Goal: Information Seeking & Learning: Understand process/instructions

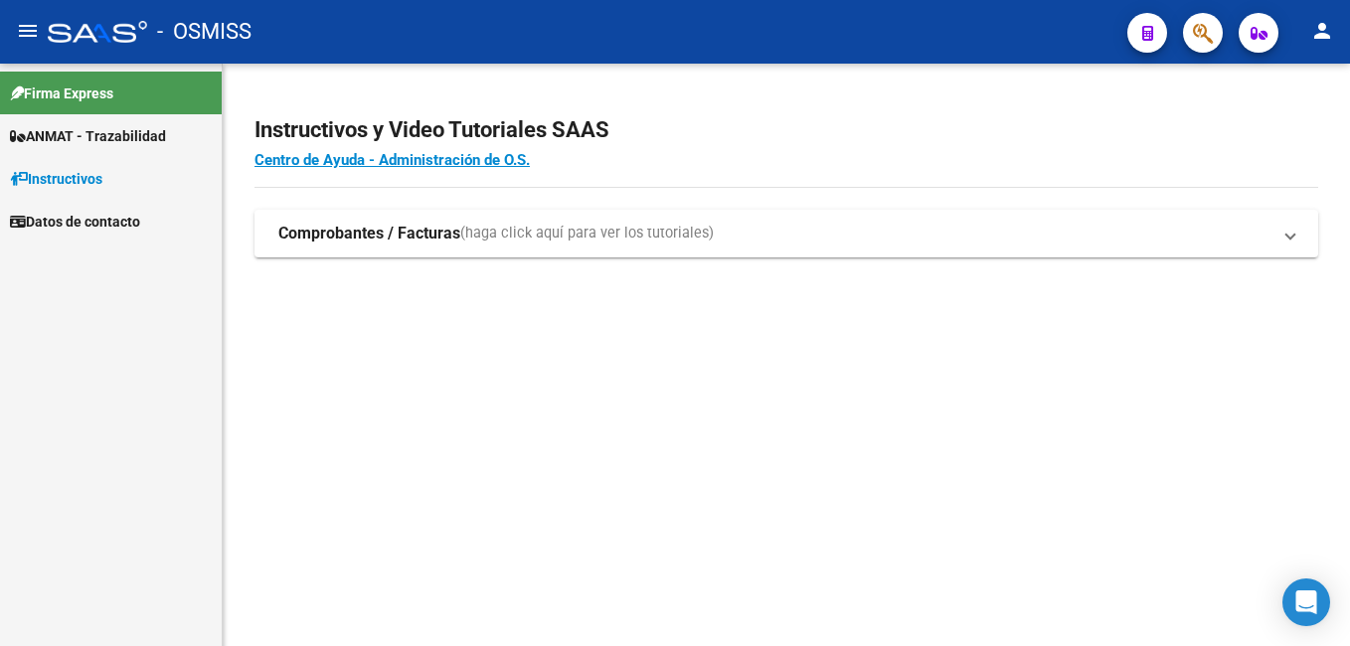
click at [102, 187] on span "Instructivos" at bounding box center [56, 179] width 92 height 22
click at [555, 243] on span "(haga click aquí para ver los tutoriales)" at bounding box center [587, 234] width 254 height 22
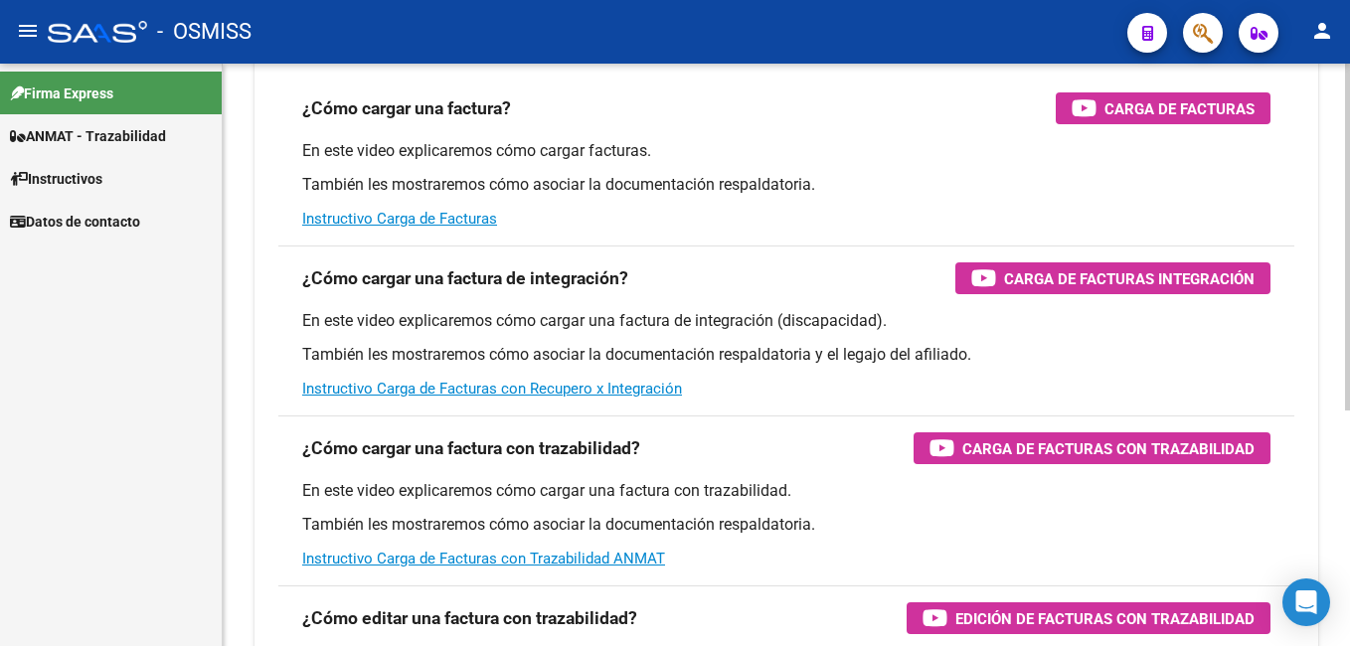
scroll to position [97, 0]
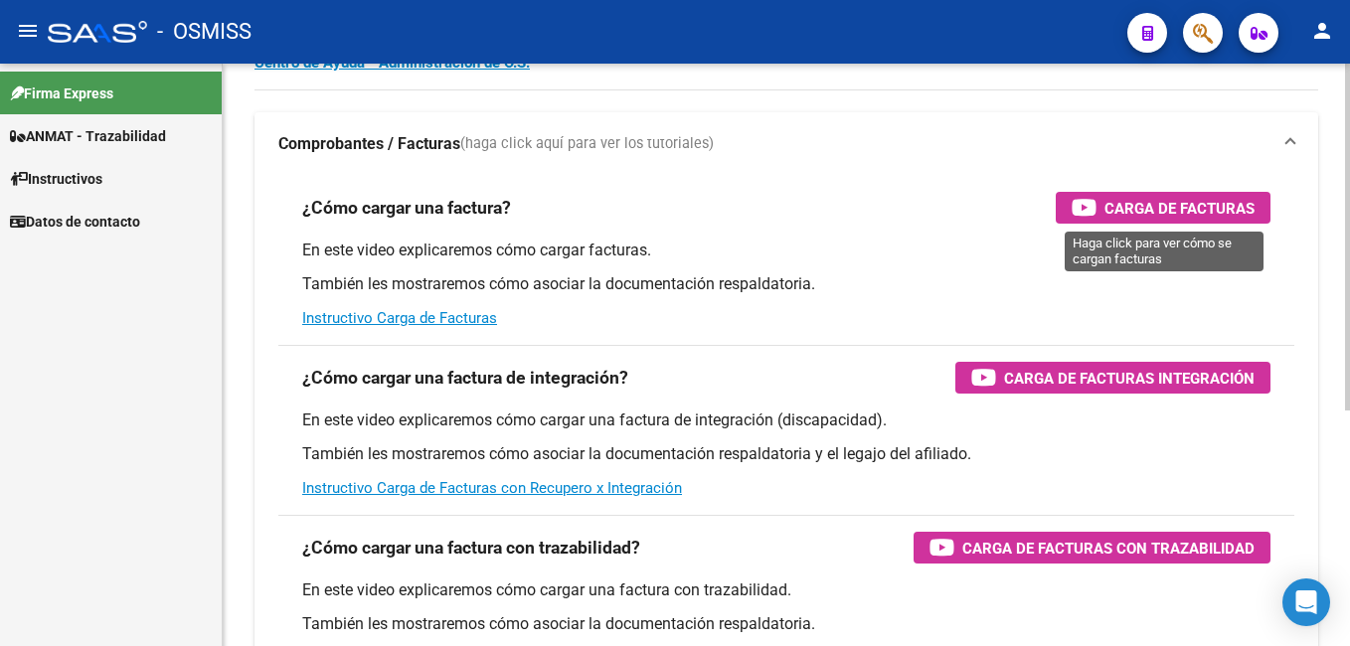
click at [1108, 192] on div "Carga de Facturas" at bounding box center [1163, 208] width 183 height 32
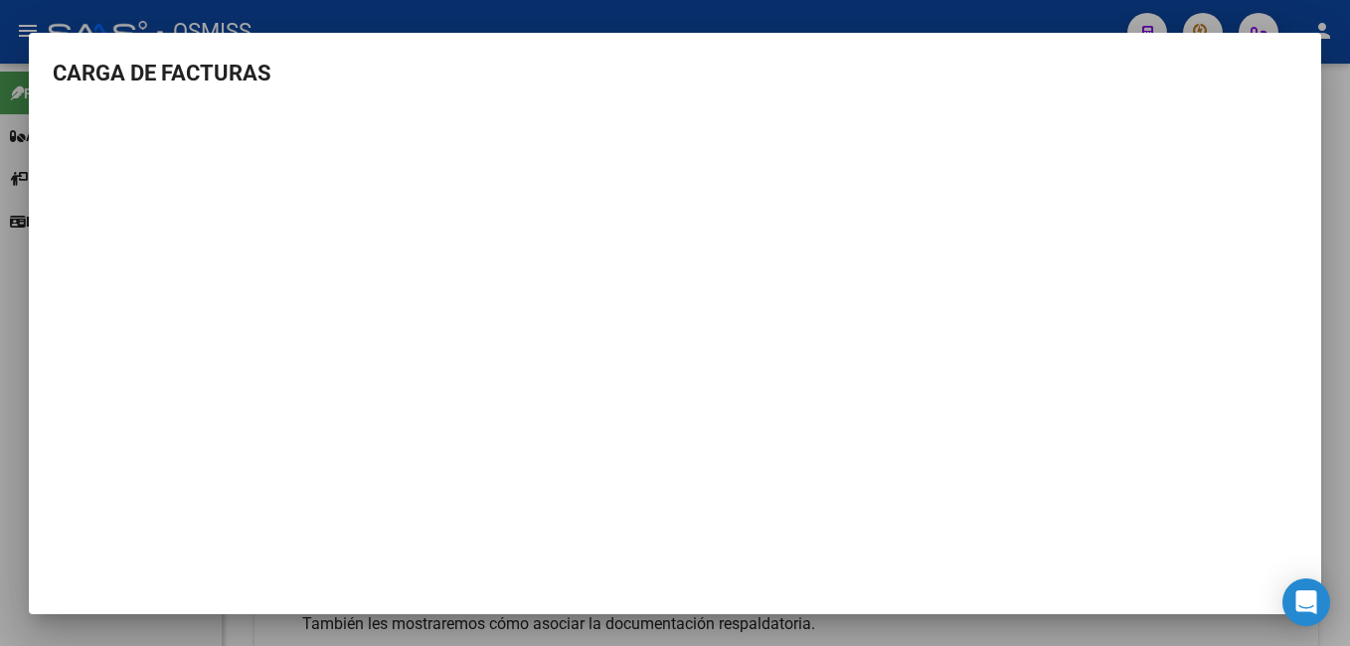
click at [1341, 23] on div at bounding box center [675, 323] width 1350 height 646
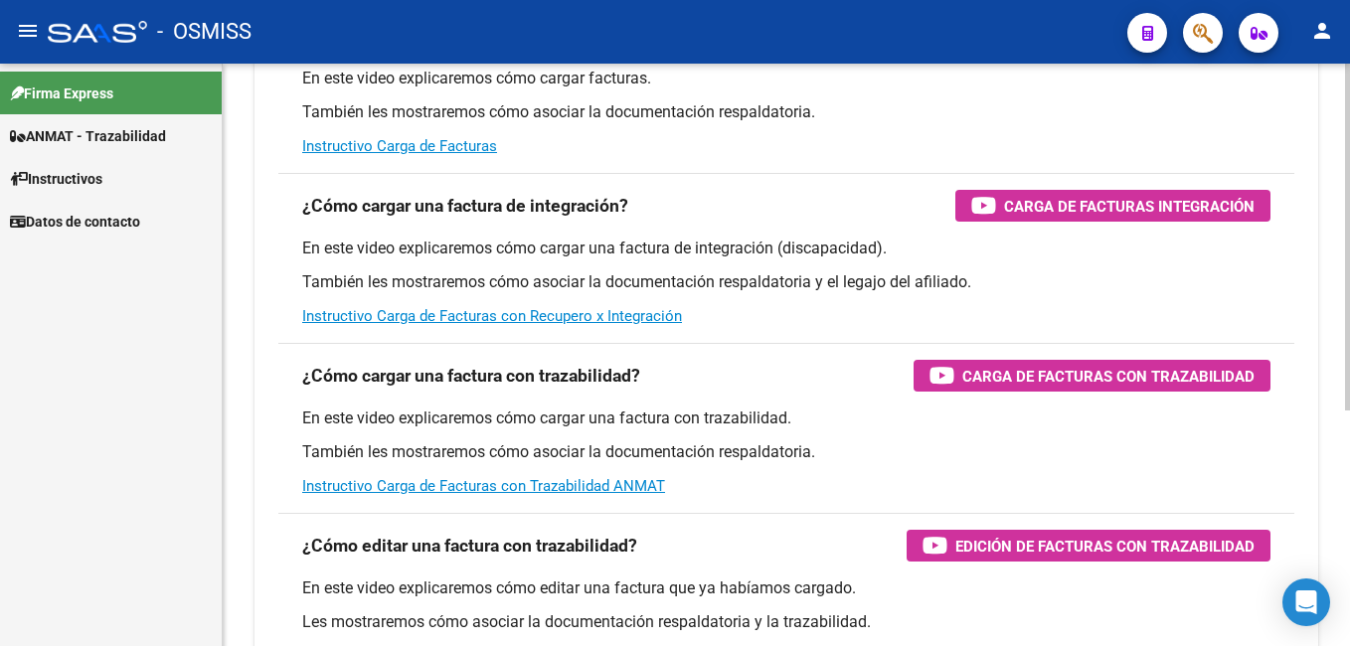
scroll to position [298, 0]
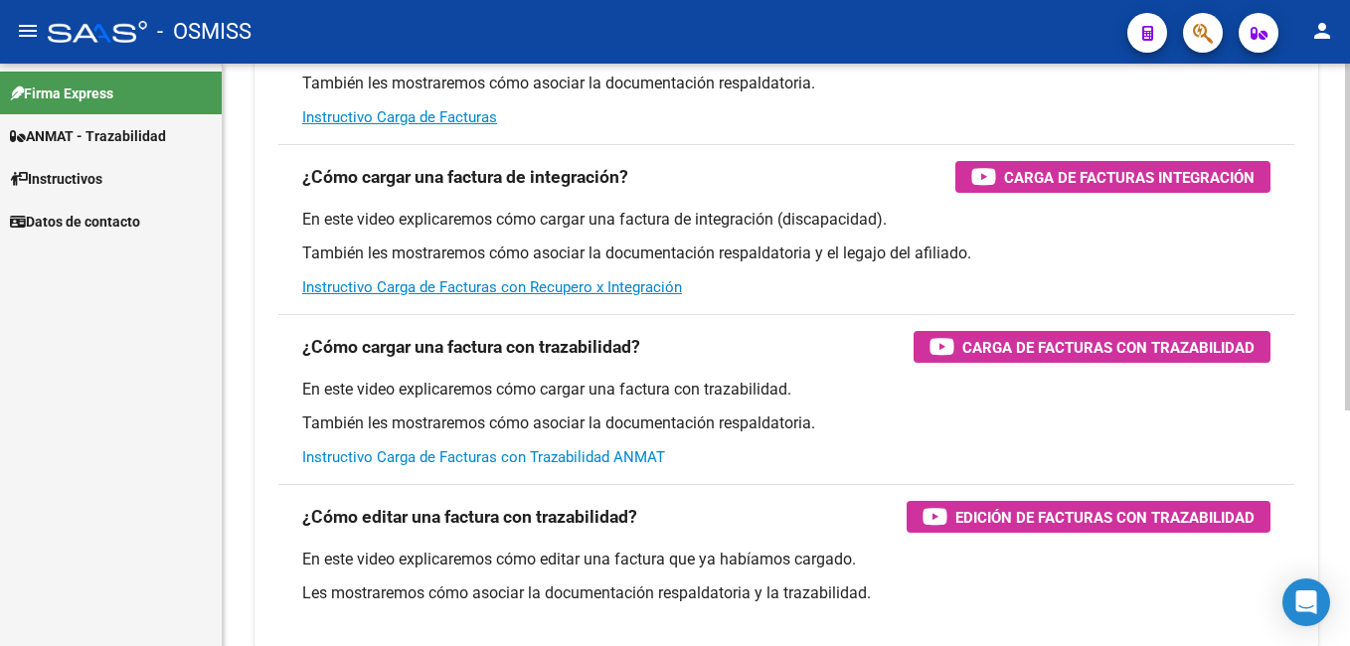
click at [473, 460] on link "Instructivo Carga de Facturas con Trazabilidad ANMAT" at bounding box center [483, 458] width 363 height 18
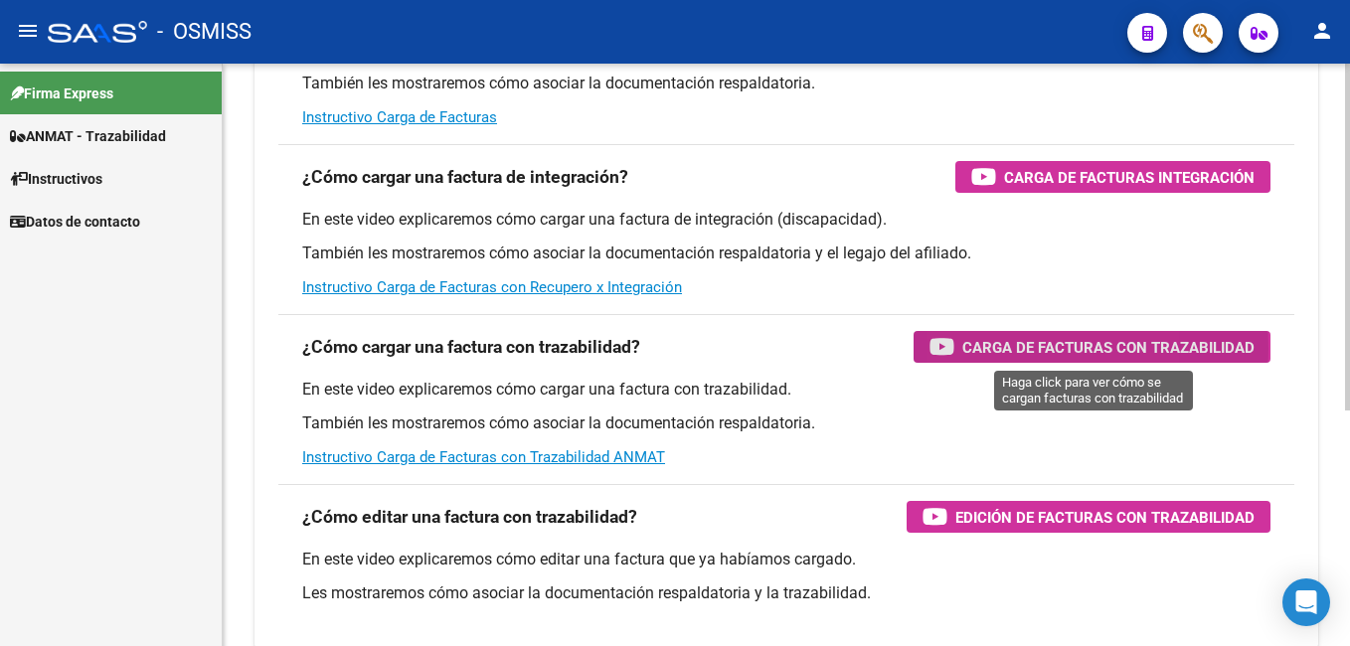
click at [974, 349] on span "Carga de Facturas con Trazabilidad" at bounding box center [1109, 347] width 292 height 25
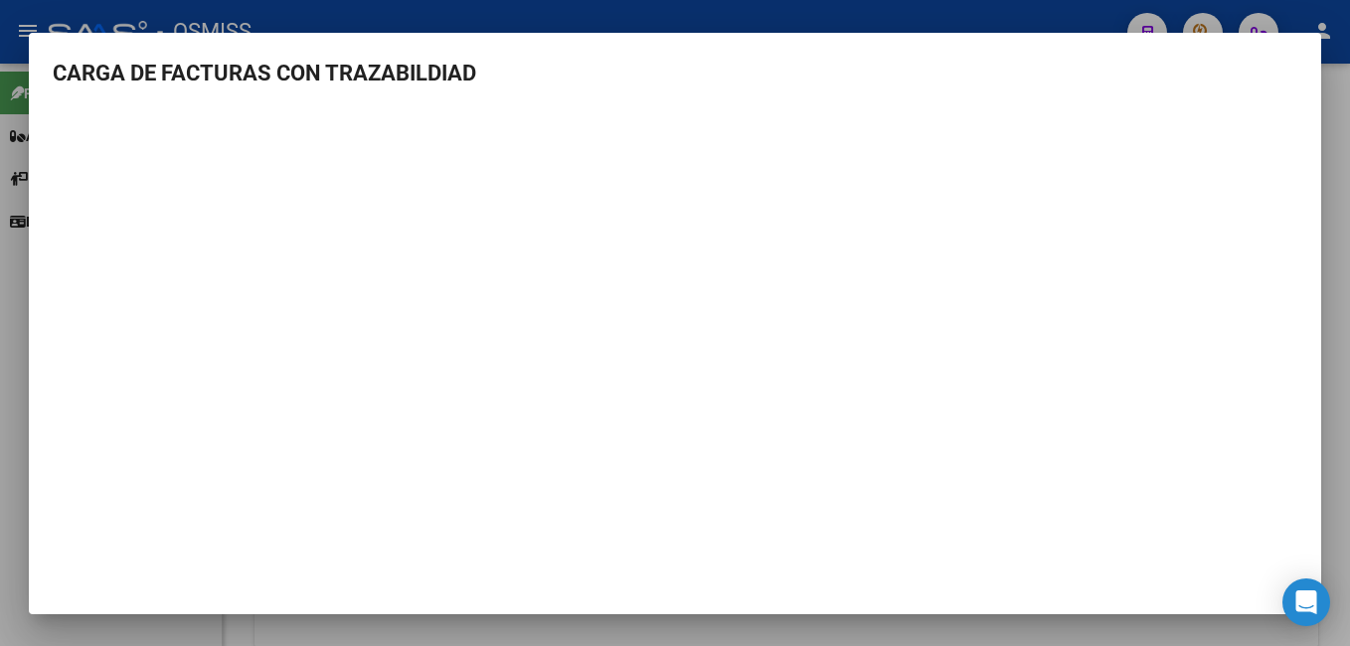
click at [1295, 33] on mat-dialog-container "CARGA DE FACTURAS CON TRAZABILDIAD" at bounding box center [675, 324] width 1293 height 582
click at [1142, 12] on div at bounding box center [675, 323] width 1350 height 646
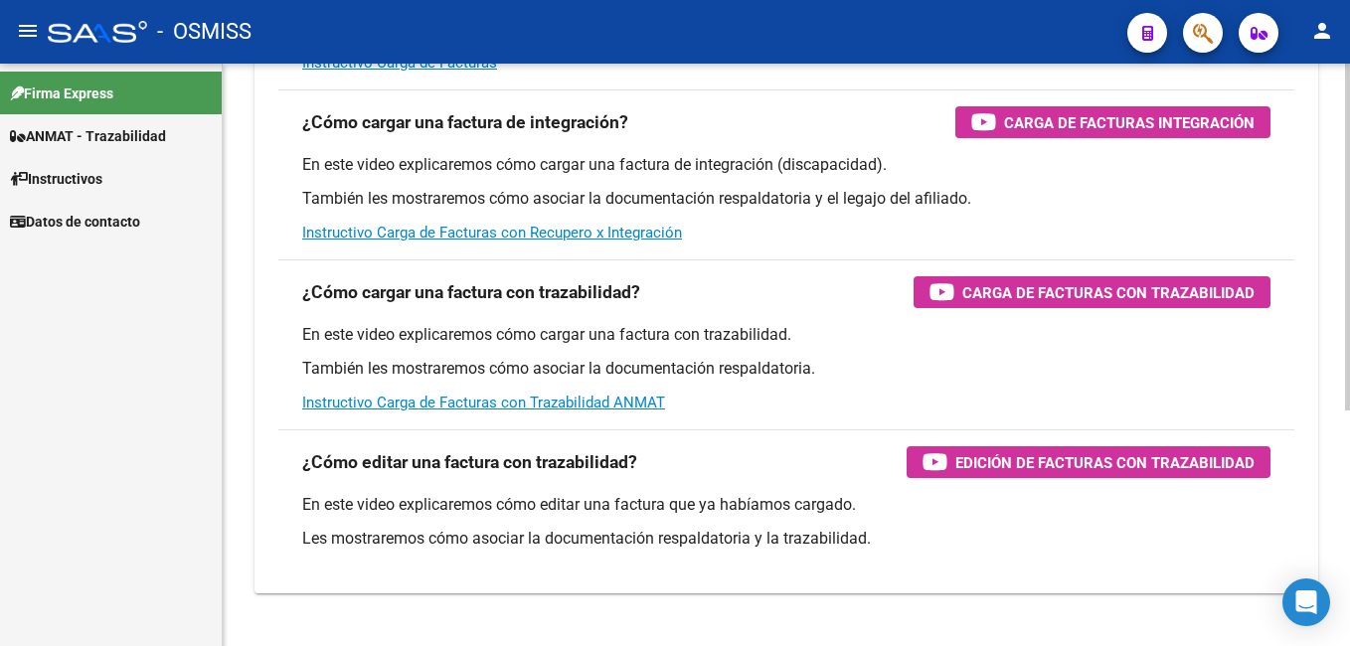
scroll to position [396, 0]
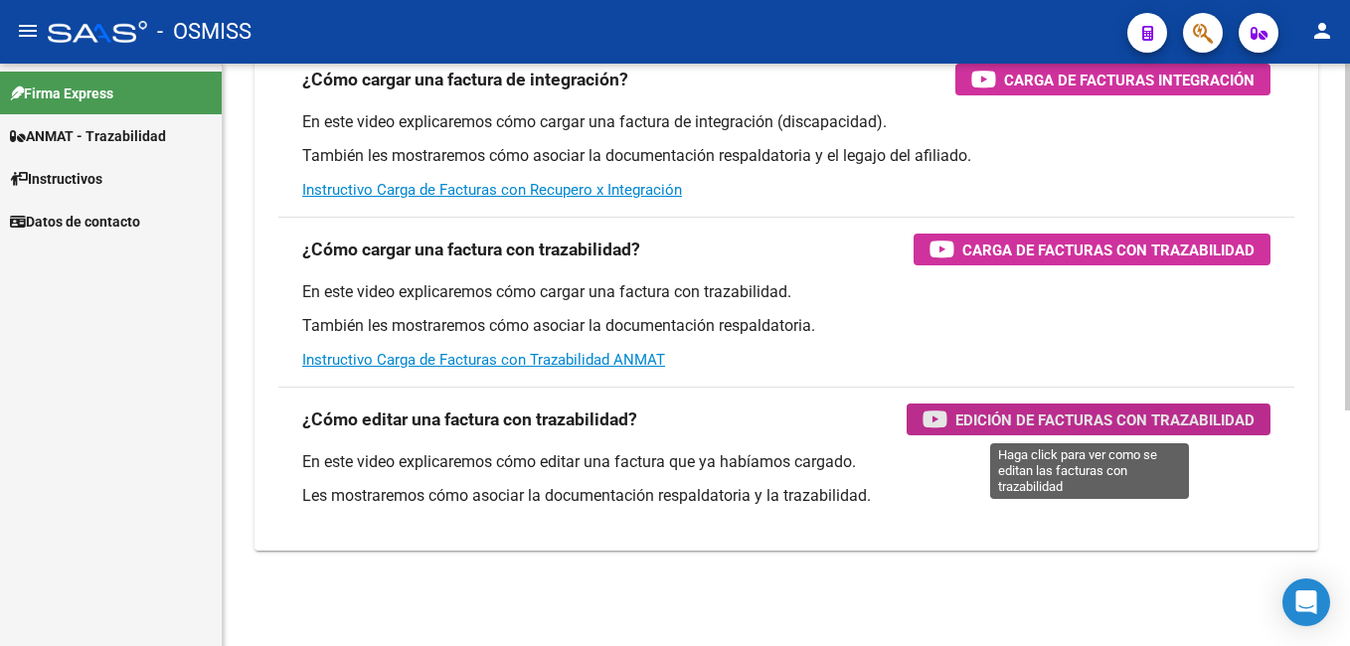
click at [921, 431] on button "Edición de Facturas con Trazabilidad" at bounding box center [1089, 420] width 364 height 32
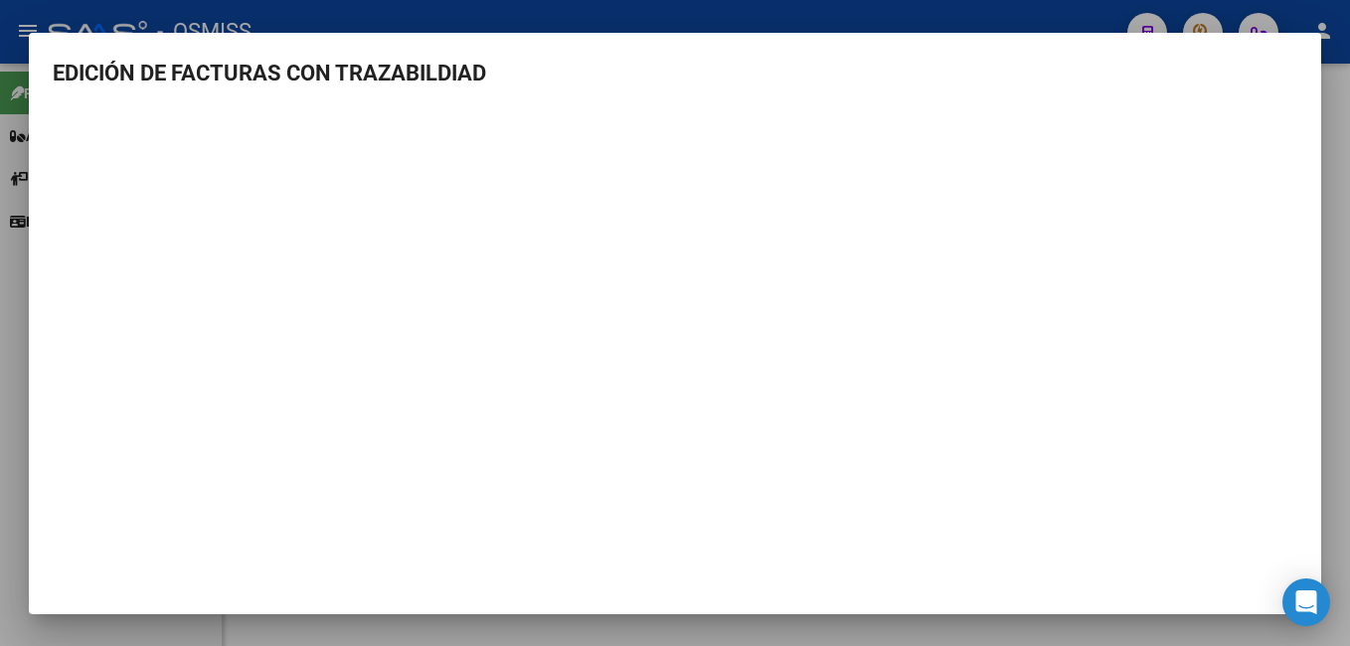
click at [727, 584] on mat-dialog-container "EDICIÓN DE FACTURAS CON TRAZABILDIAD" at bounding box center [675, 324] width 1293 height 582
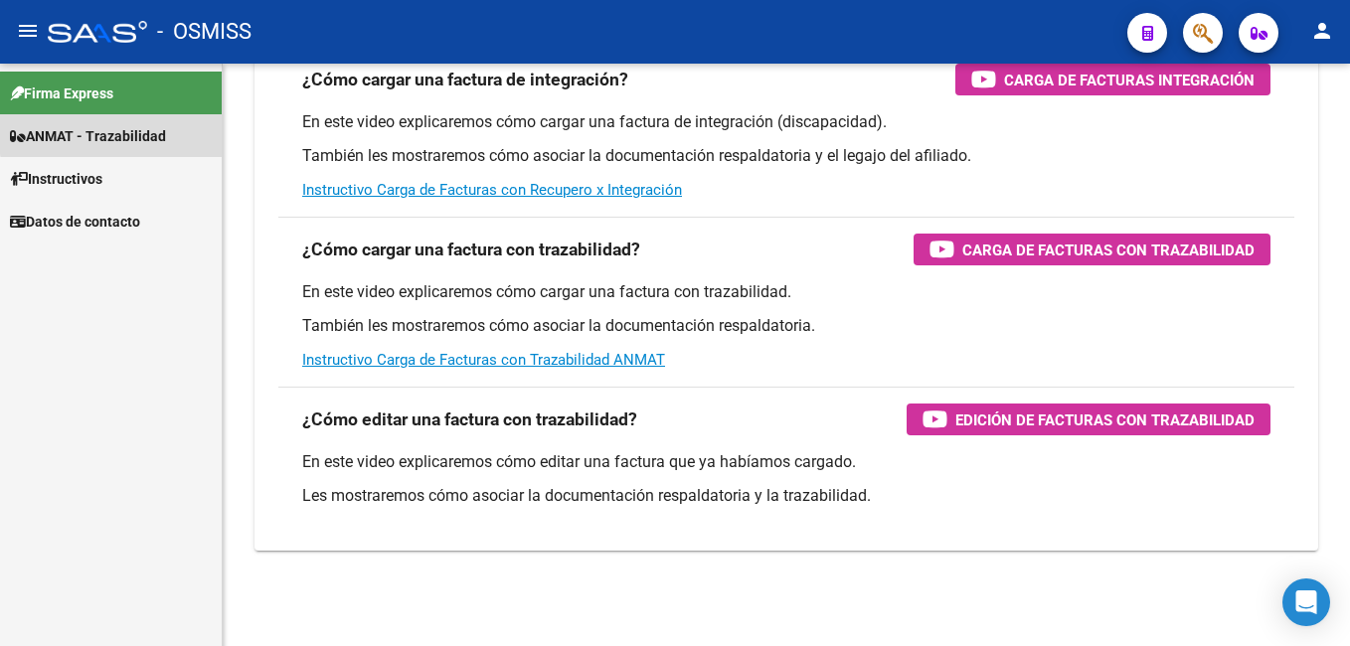
click at [115, 133] on span "ANMAT - Trazabilidad" at bounding box center [88, 136] width 156 height 22
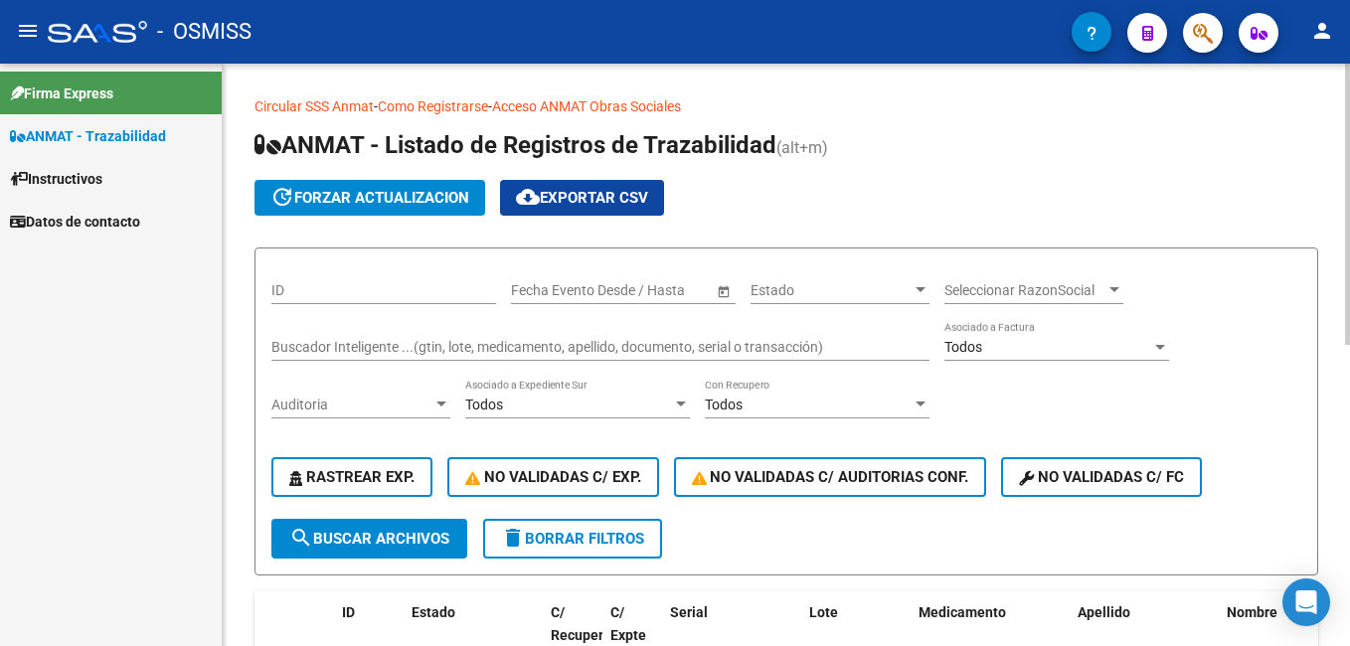
click at [383, 290] on input "ID" at bounding box center [383, 290] width 225 height 17
click at [346, 353] on input "Buscador Inteligente ...(gtin, lote, medicamento, apellido, documento, serial o…" at bounding box center [600, 347] width 658 height 17
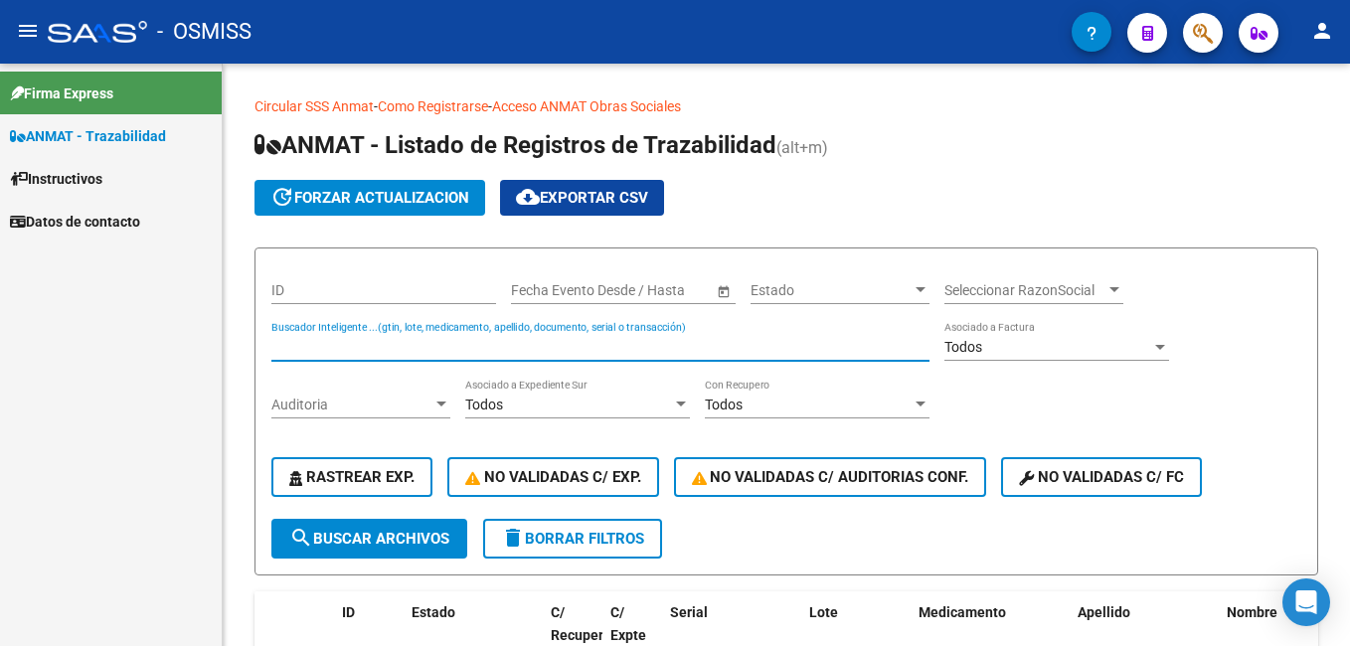
click at [176, 138] on link "ANMAT - Trazabilidad" at bounding box center [111, 135] width 222 height 43
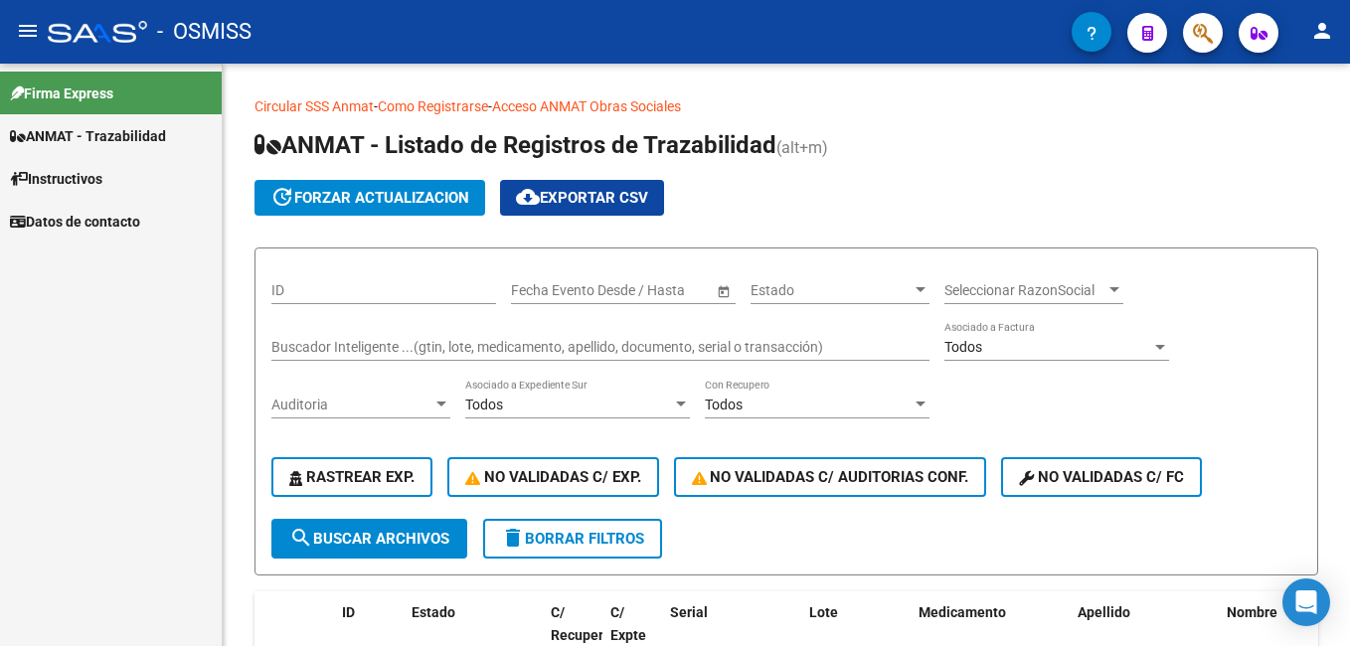
click at [85, 89] on span "Firma Express" at bounding box center [61, 94] width 103 height 22
click at [136, 136] on span "ANMAT - Trazabilidad" at bounding box center [88, 136] width 156 height 22
click at [102, 171] on span "Instructivos" at bounding box center [56, 179] width 92 height 22
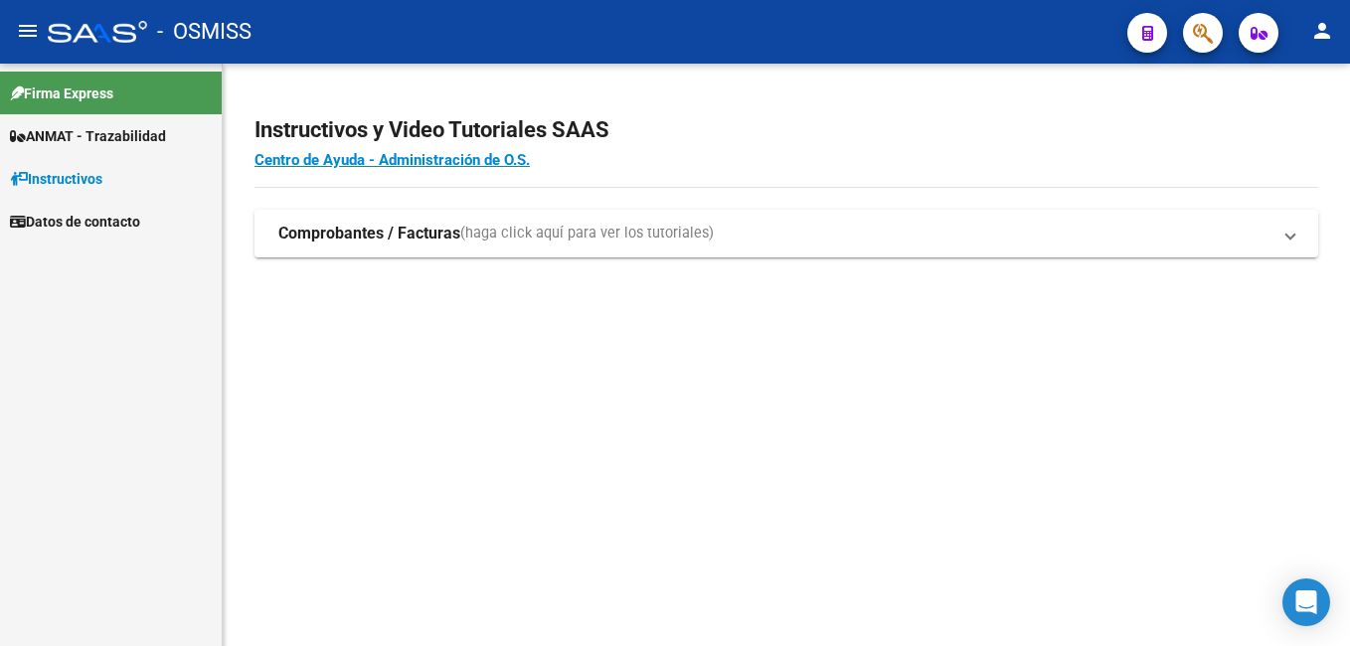
click at [122, 226] on span "Datos de contacto" at bounding box center [75, 222] width 130 height 22
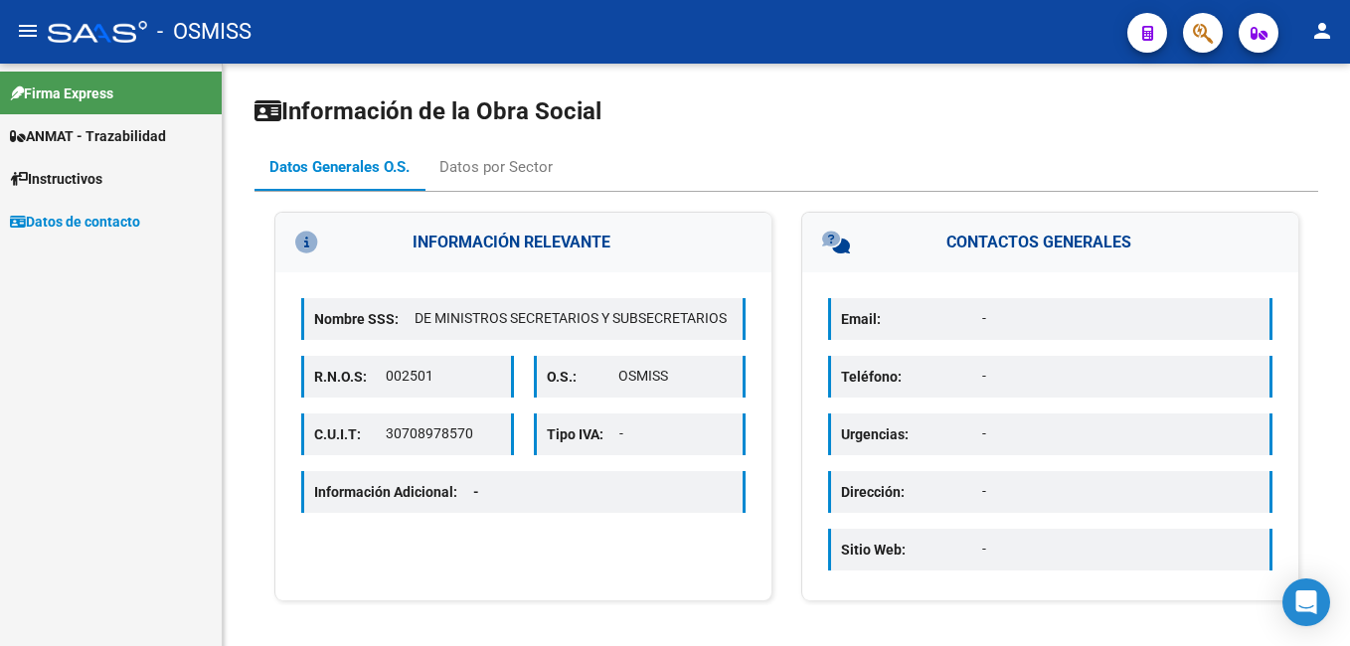
click at [37, 39] on mat-icon "menu" at bounding box center [28, 31] width 24 height 24
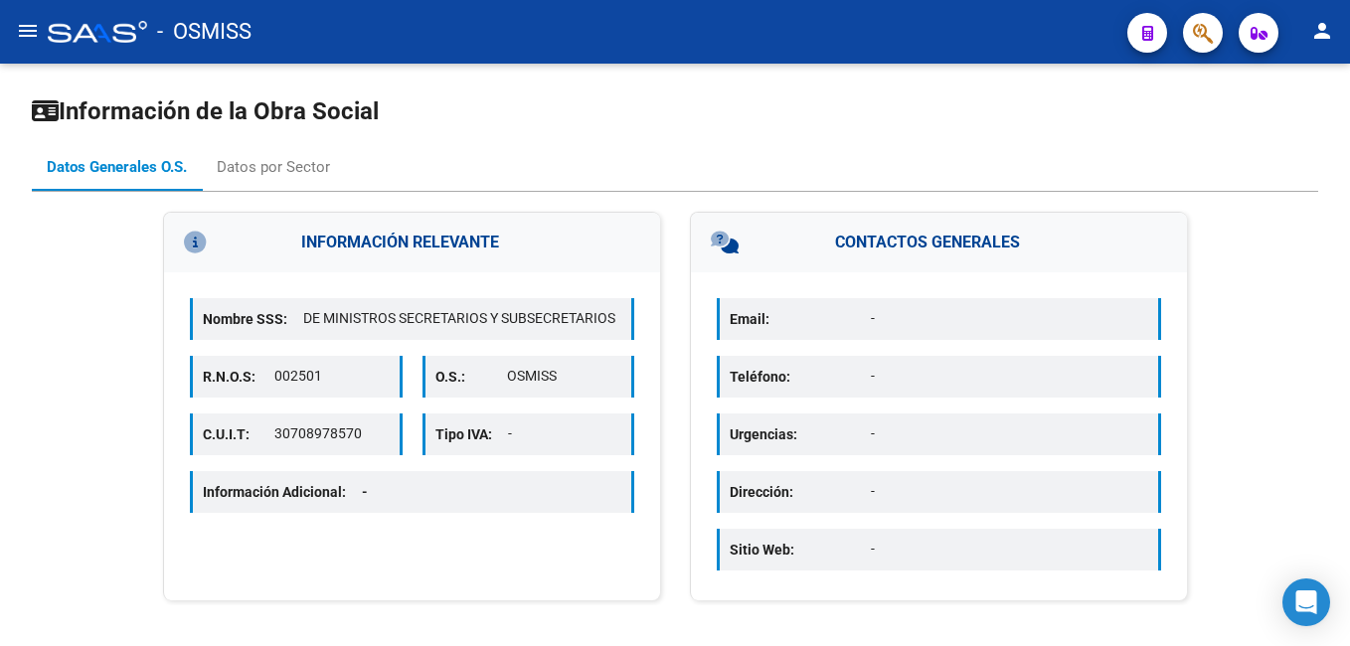
click at [33, 37] on mat-icon "menu" at bounding box center [28, 31] width 24 height 24
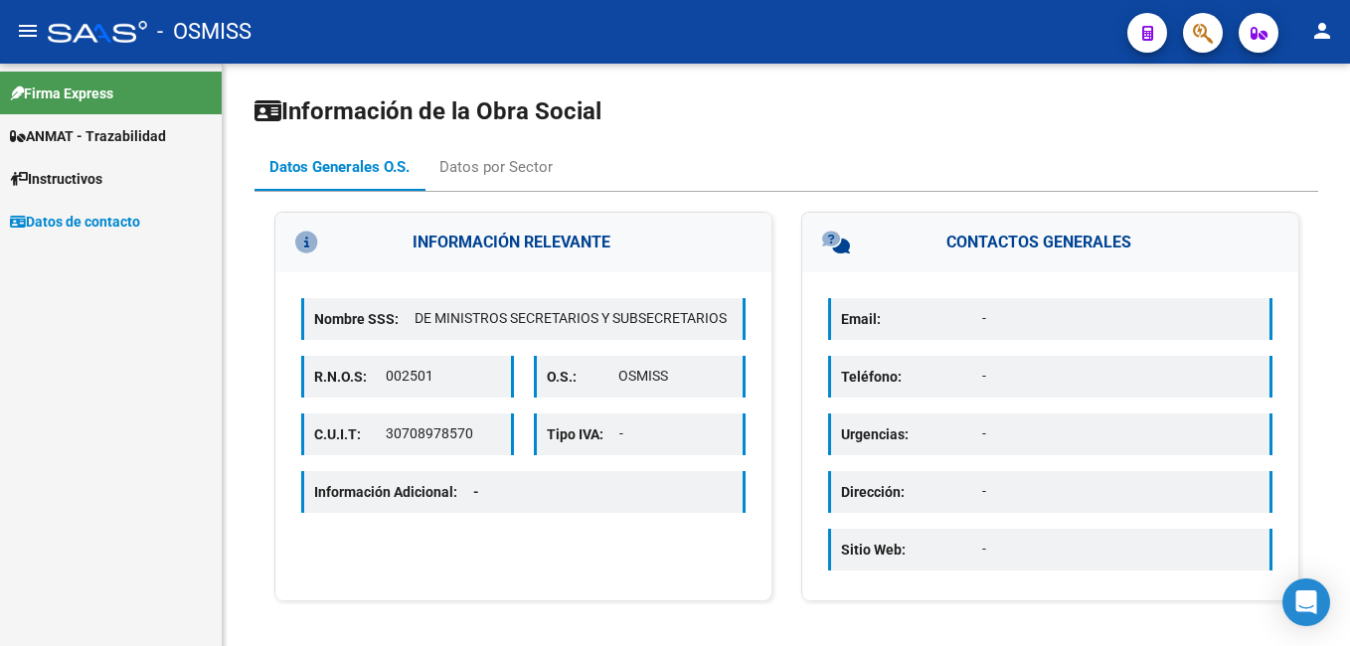
click at [1332, 37] on mat-icon "person" at bounding box center [1323, 31] width 24 height 24
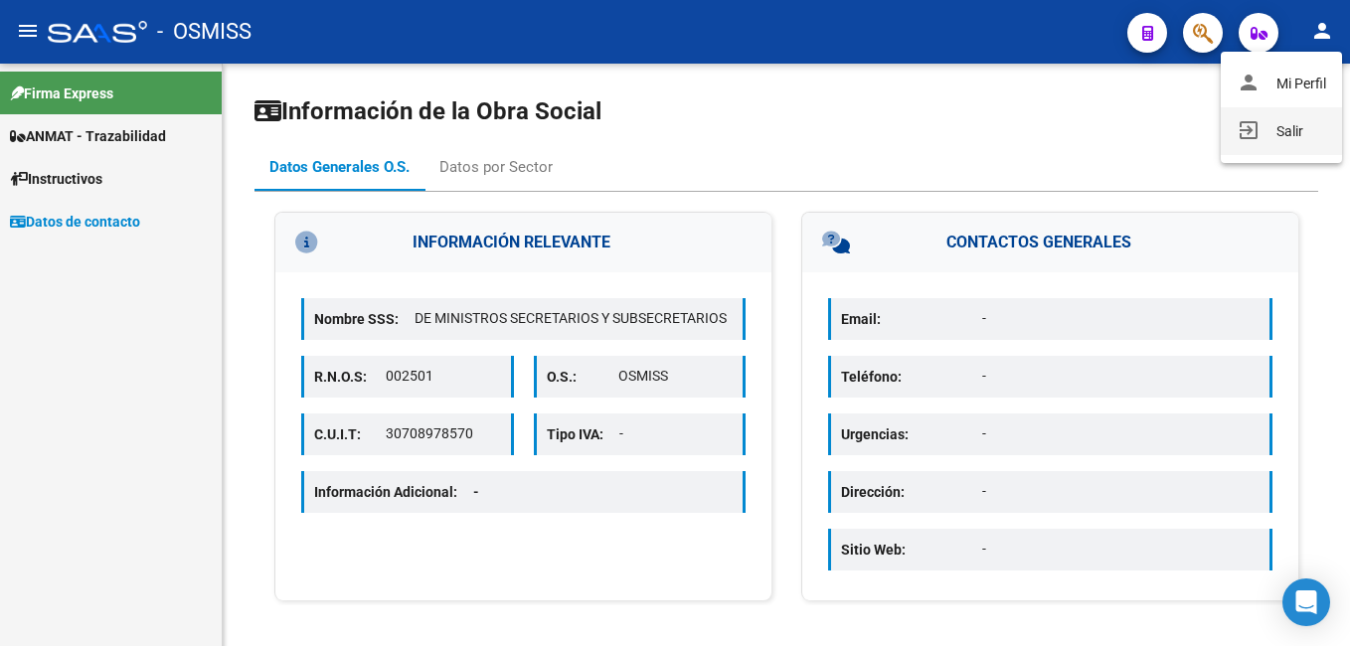
click at [1285, 128] on button "exit_to_app Salir" at bounding box center [1281, 131] width 121 height 48
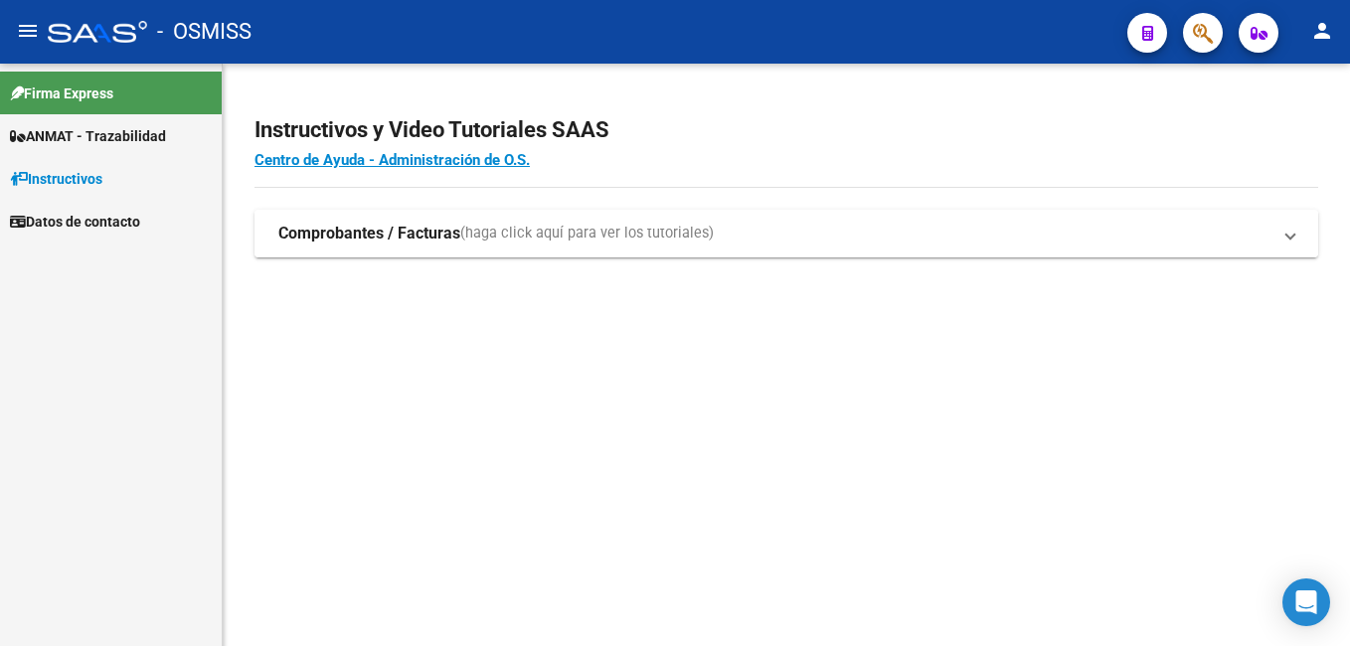
click at [413, 242] on strong "Comprobantes / Facturas" at bounding box center [369, 234] width 182 height 22
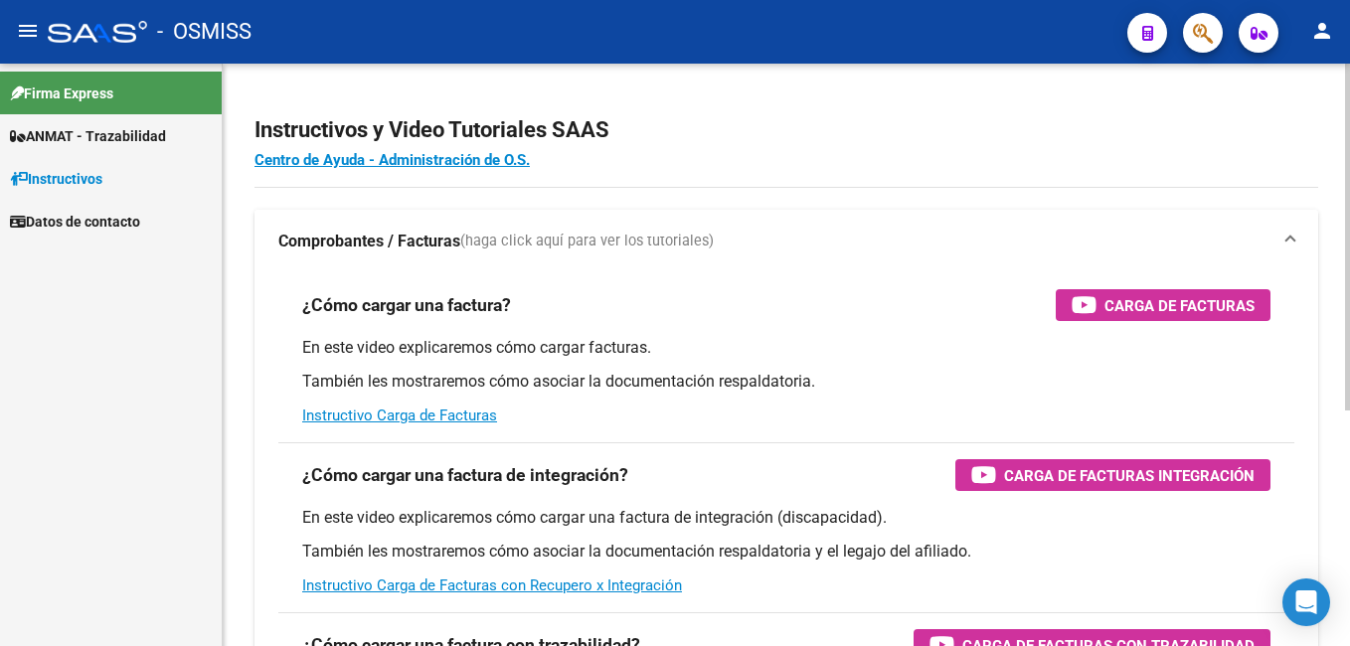
click at [413, 242] on strong "Comprobantes / Facturas" at bounding box center [369, 242] width 182 height 22
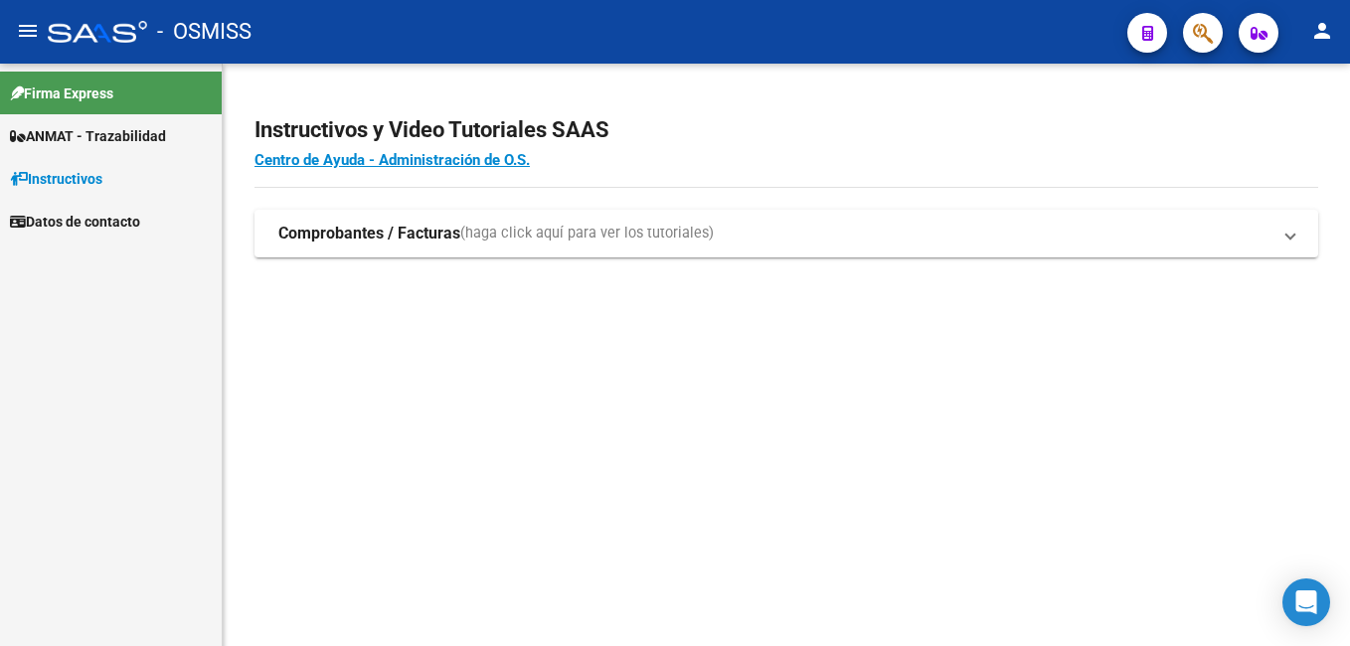
click at [148, 125] on span "ANMAT - Trazabilidad" at bounding box center [88, 136] width 156 height 22
